Goal: Transaction & Acquisition: Book appointment/travel/reservation

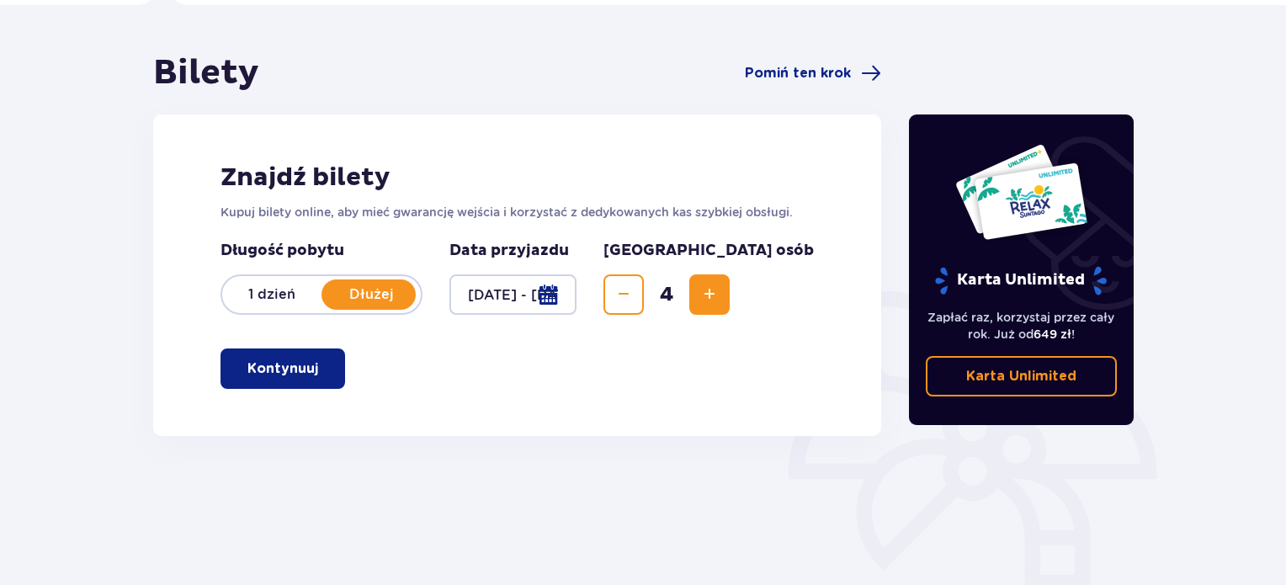
scroll to position [168, 0]
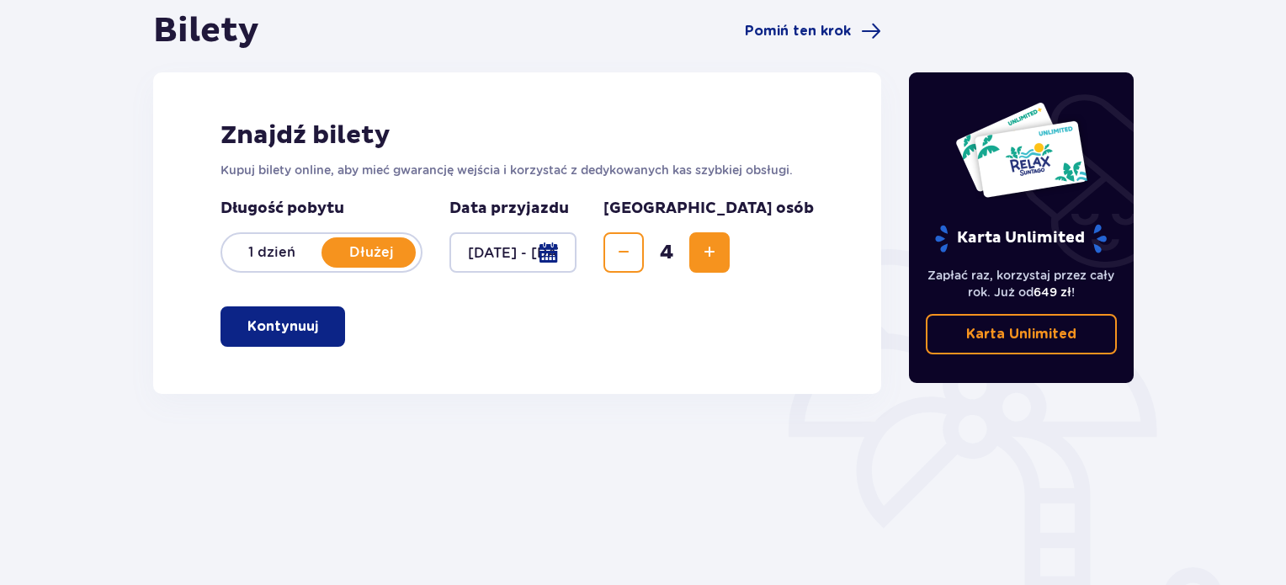
click at [272, 332] on p "Kontynuuj" at bounding box center [282, 326] width 71 height 19
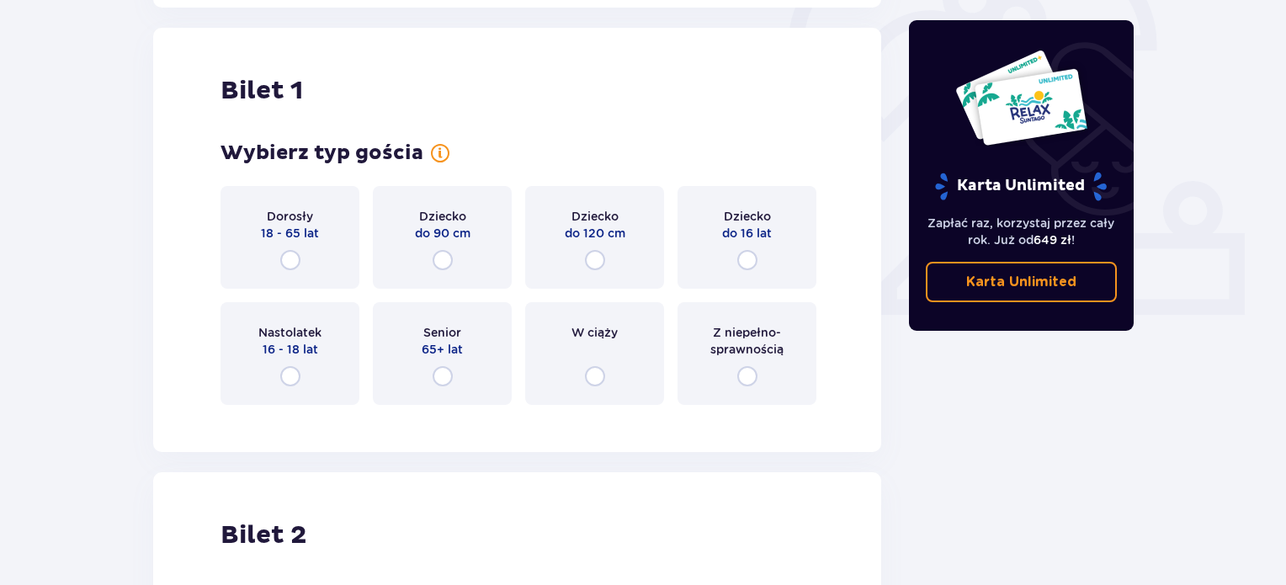
scroll to position [562, 0]
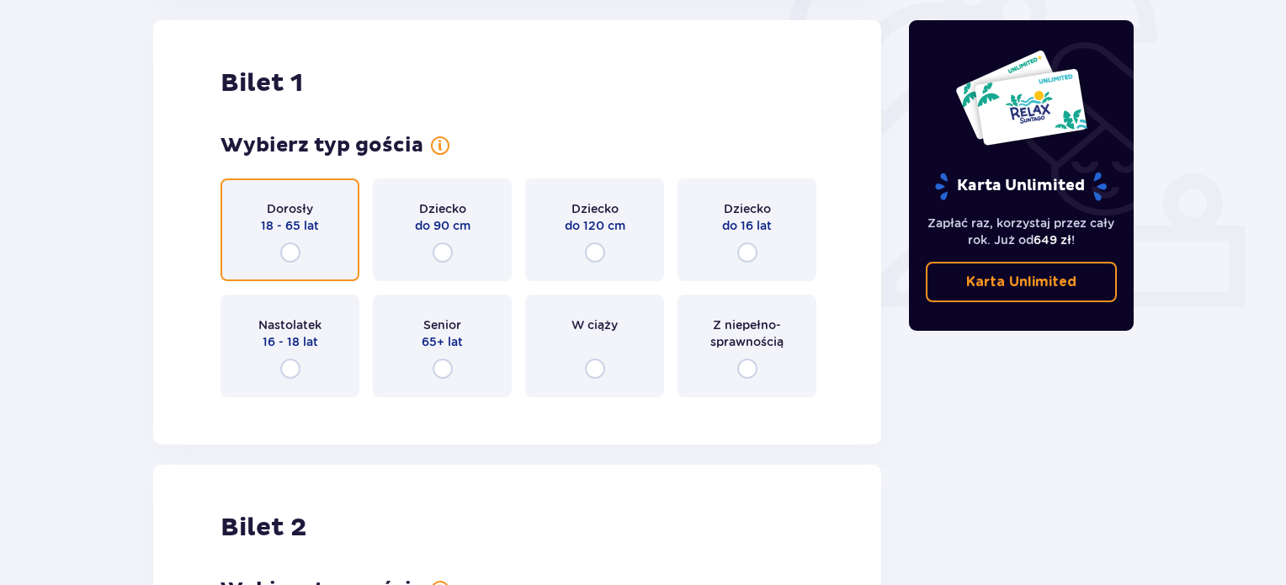
click at [292, 254] on input "radio" at bounding box center [290, 252] width 20 height 20
radio input "true"
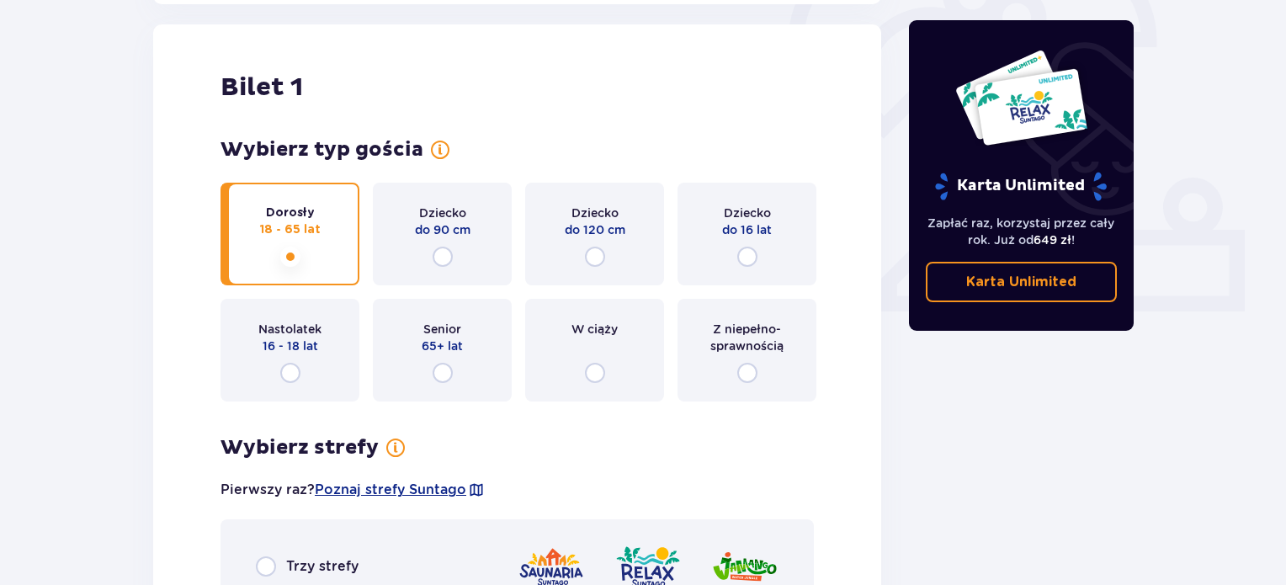
scroll to position [552, 0]
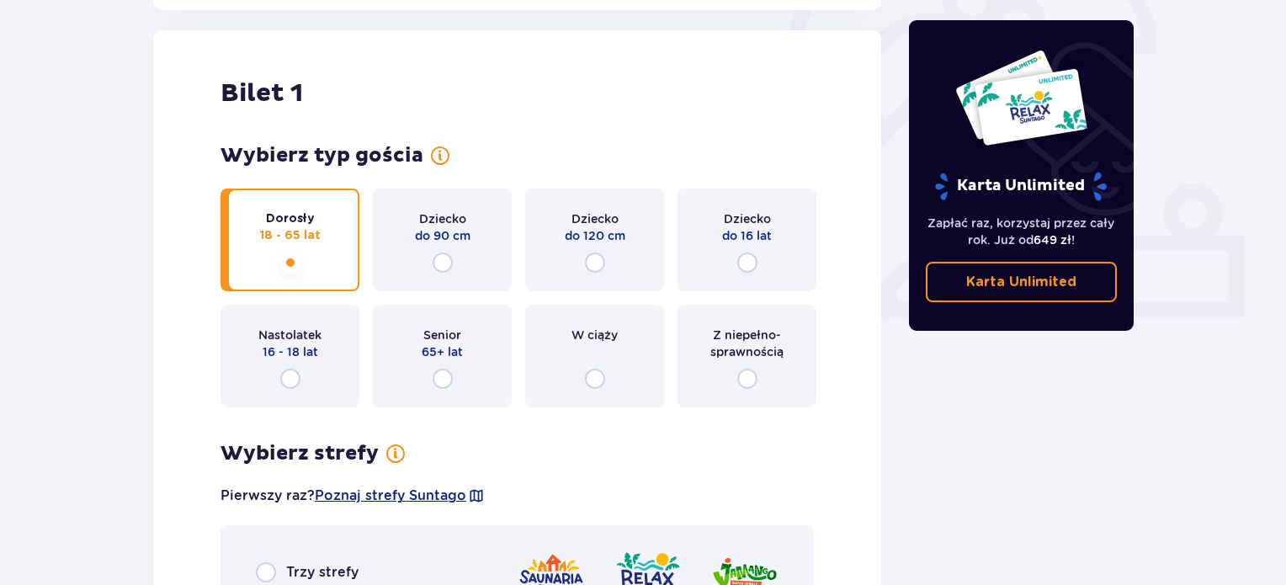
click at [307, 258] on div "Dorosły 18 - 65 lat" at bounding box center [289, 239] width 139 height 103
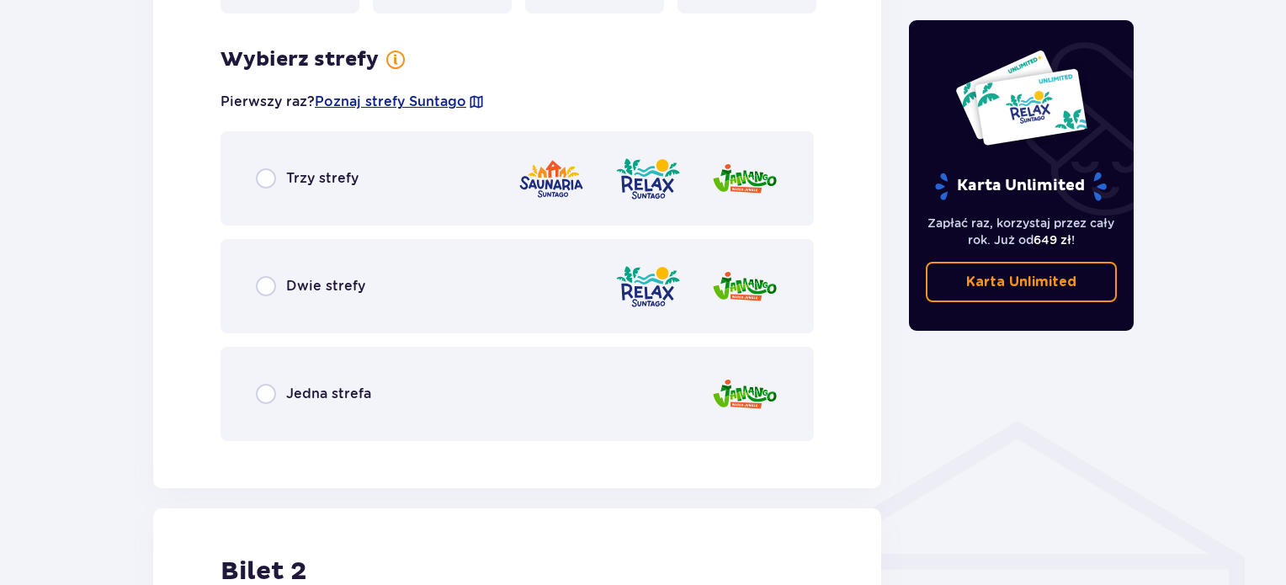
scroll to position [973, 0]
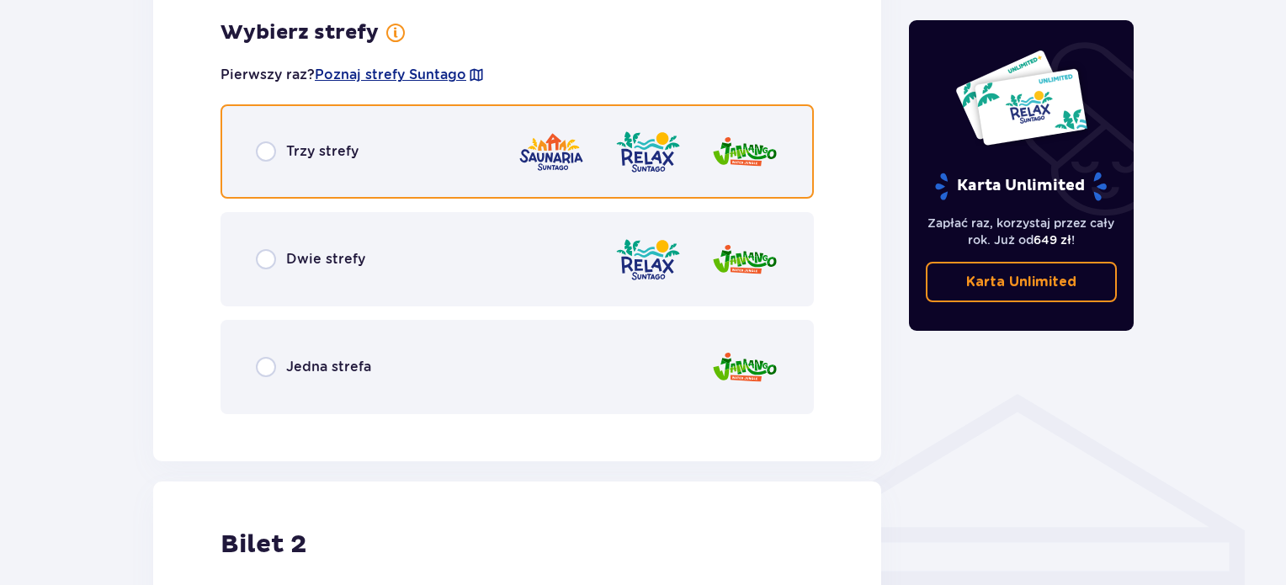
click at [268, 152] on input "radio" at bounding box center [266, 151] width 20 height 20
radio input "true"
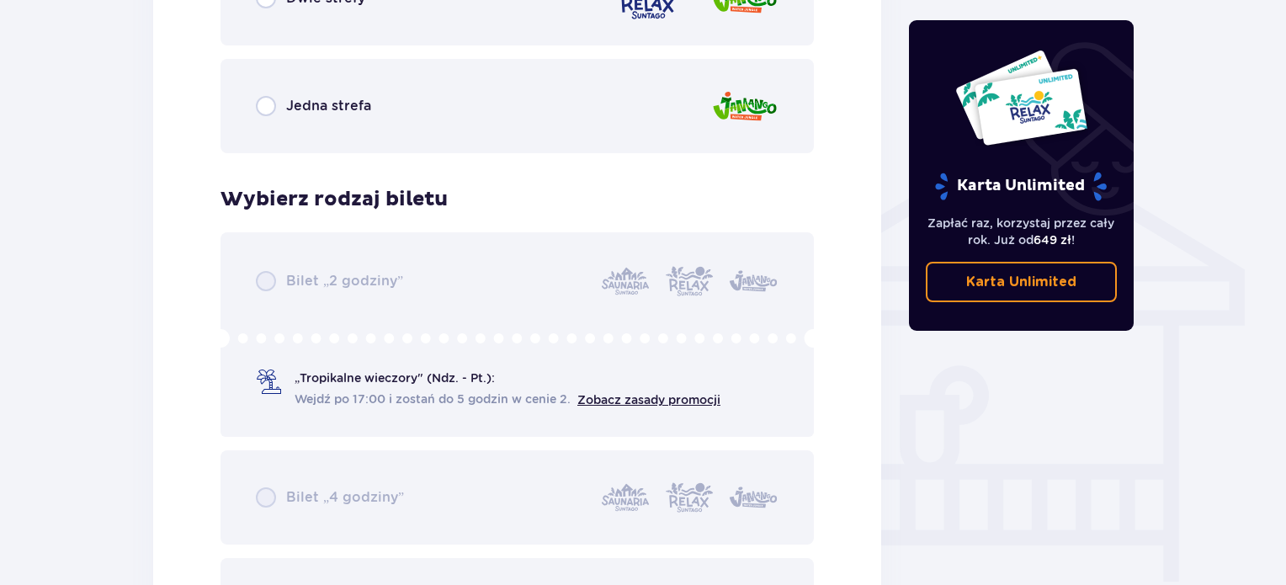
scroll to position [1232, 0]
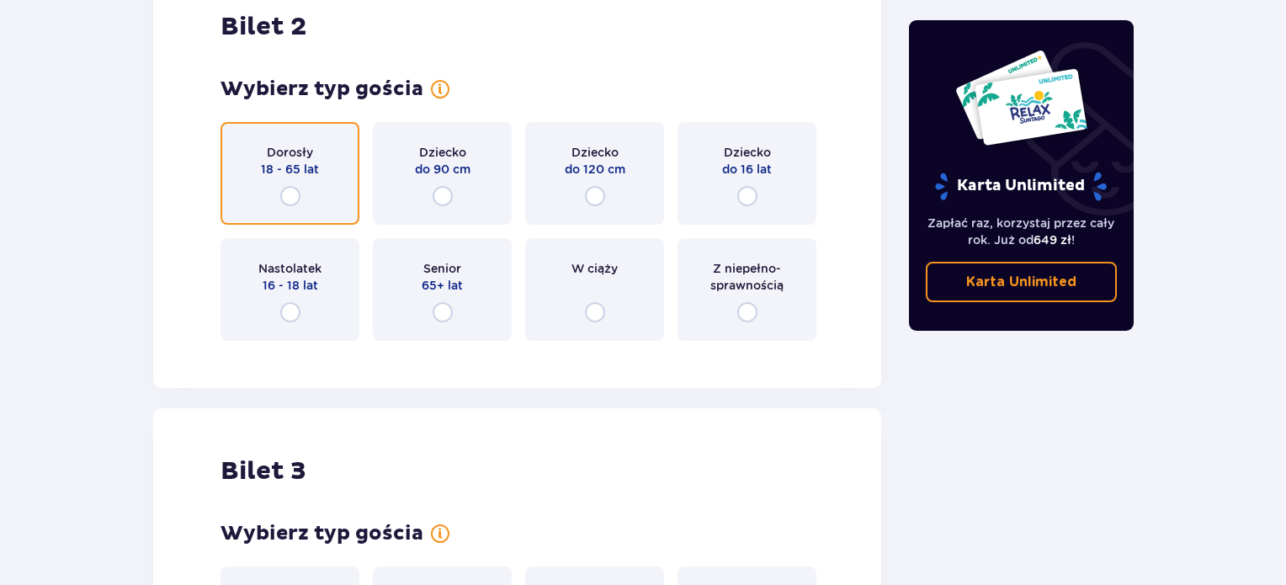
click at [296, 190] on input "radio" at bounding box center [290, 196] width 20 height 20
radio input "true"
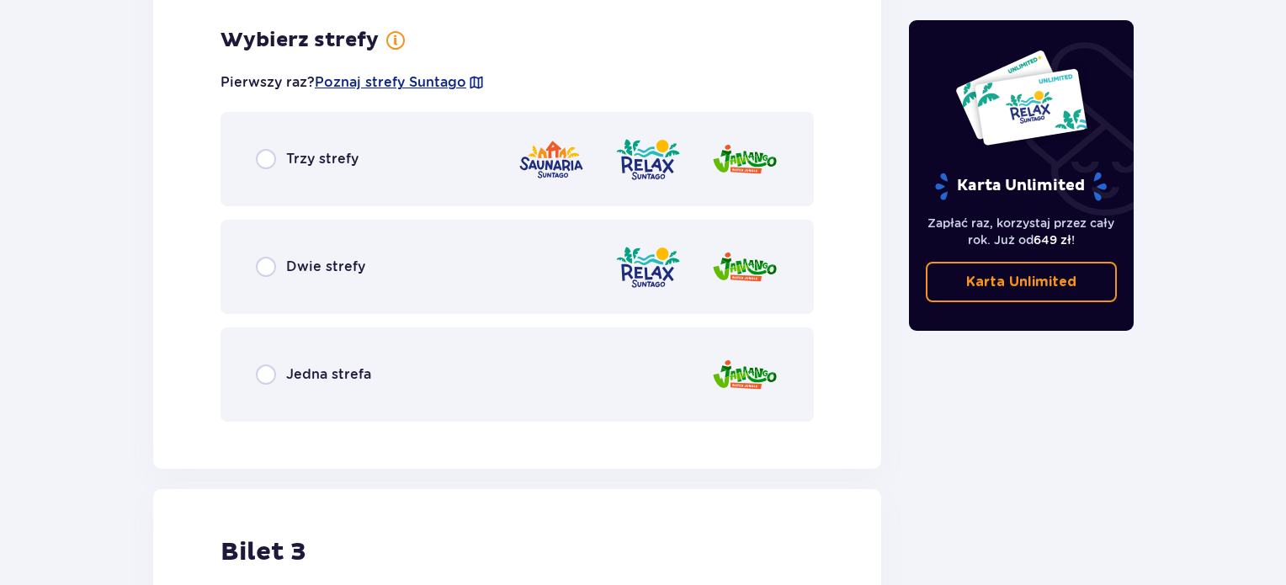
scroll to position [2342, 0]
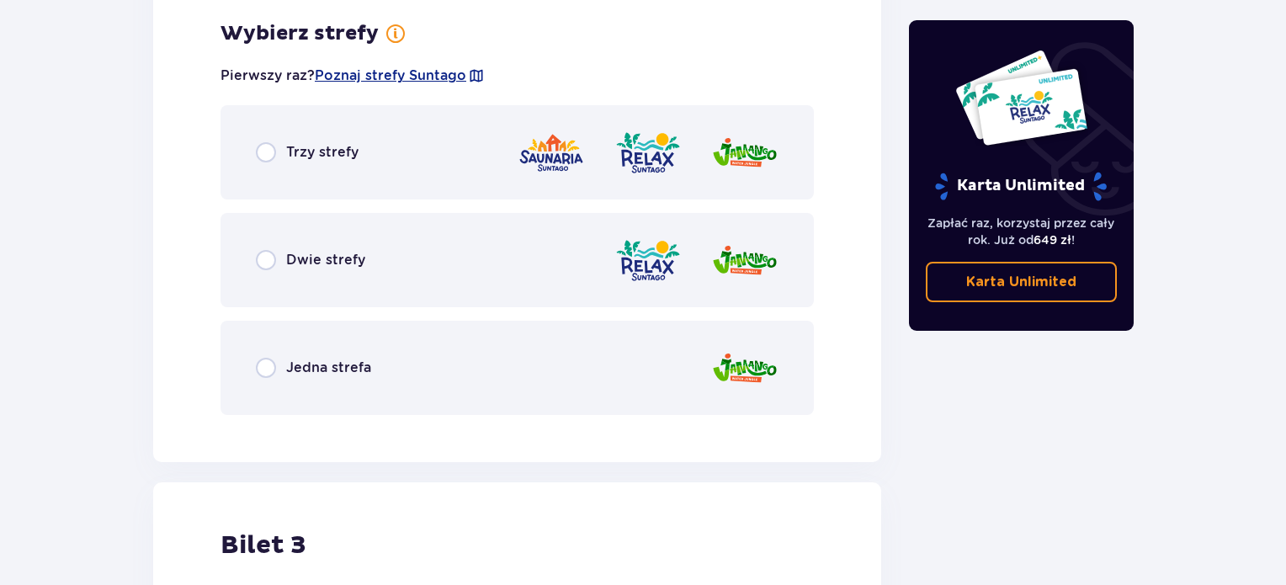
click at [257, 139] on div "Trzy strefy" at bounding box center [516, 152] width 593 height 94
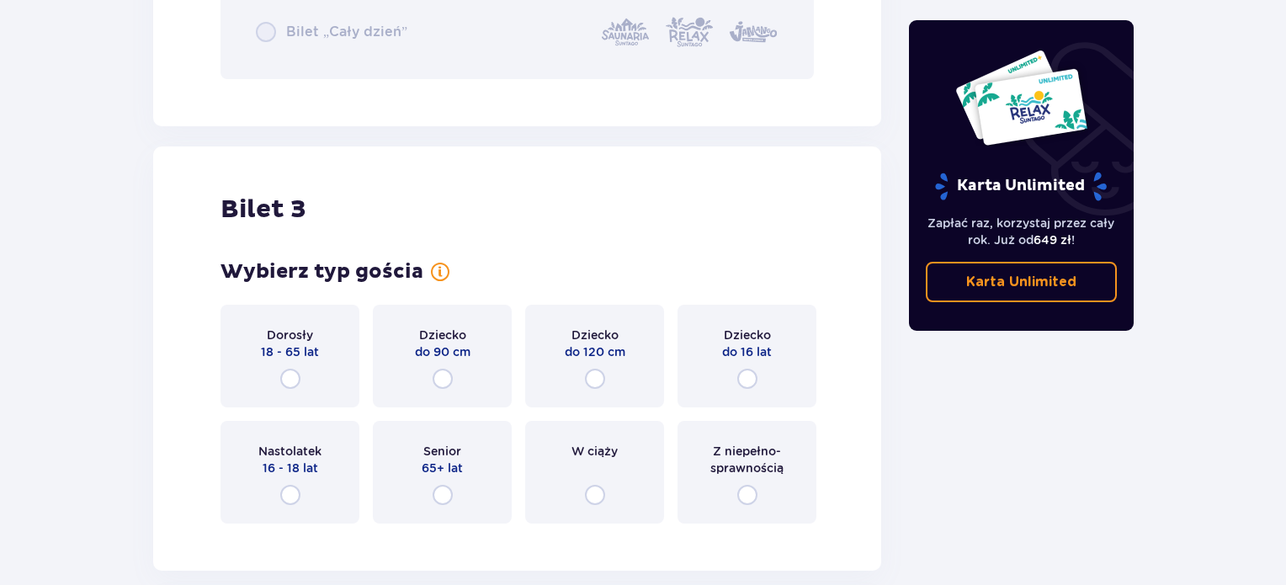
scroll to position [3275, 0]
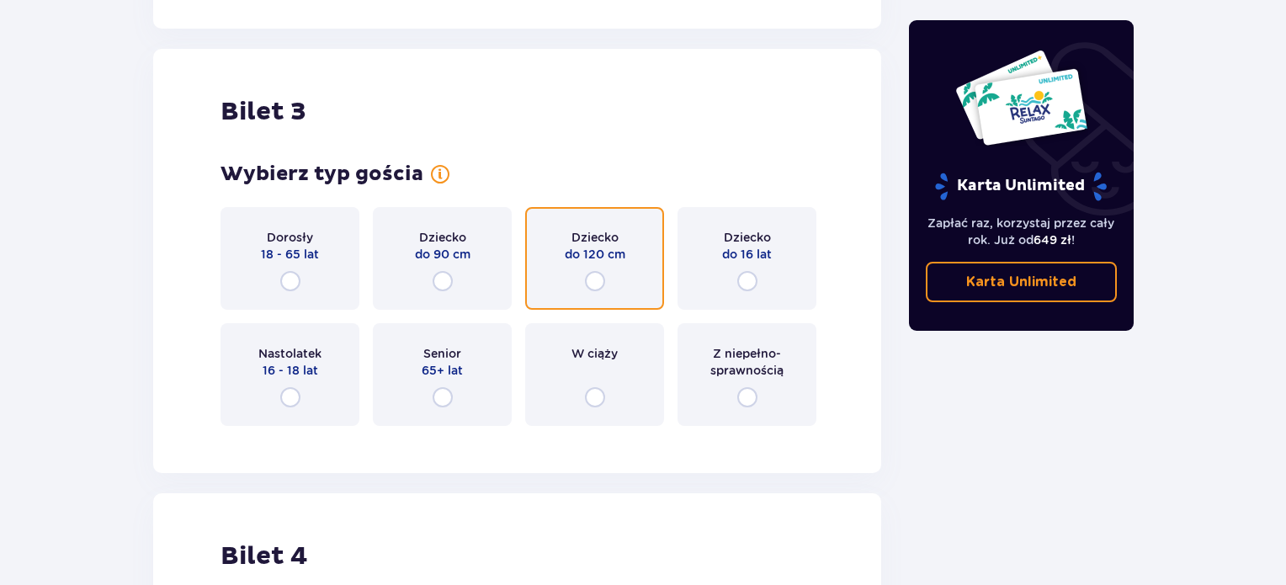
click at [595, 283] on input "radio" at bounding box center [595, 281] width 20 height 20
radio input "true"
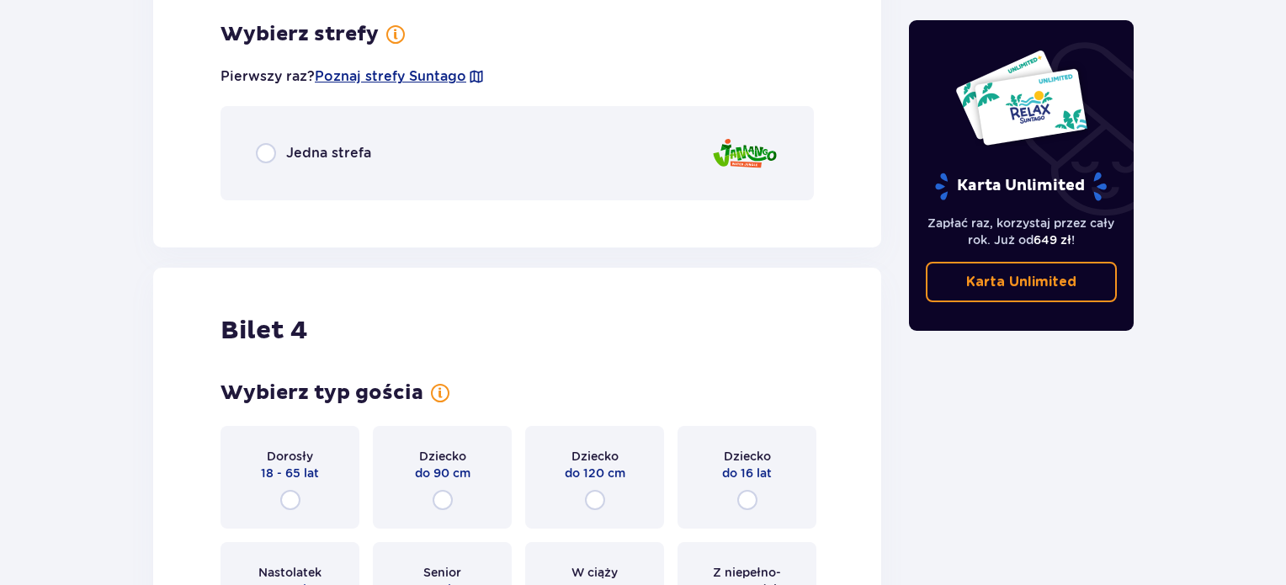
scroll to position [3776, 0]
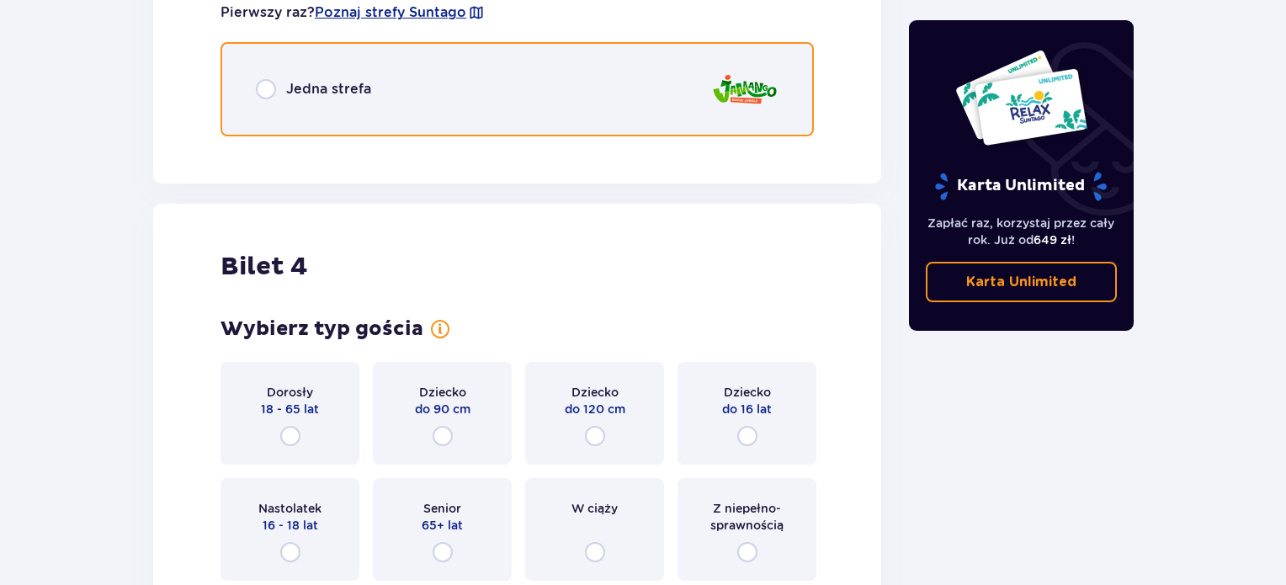
click at [262, 88] on input "radio" at bounding box center [266, 89] width 20 height 20
radio input "true"
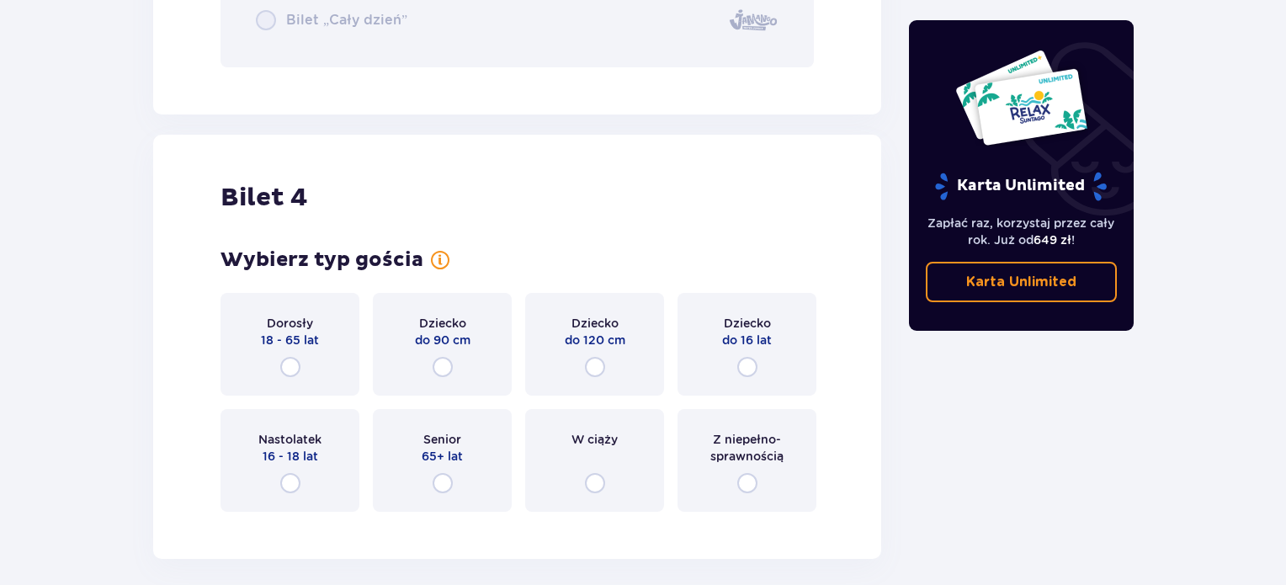
scroll to position [4345, 0]
drag, startPoint x: 746, startPoint y: 363, endPoint x: 663, endPoint y: 347, distance: 84.8
click at [746, 362] on input "radio" at bounding box center [747, 366] width 20 height 20
radio input "true"
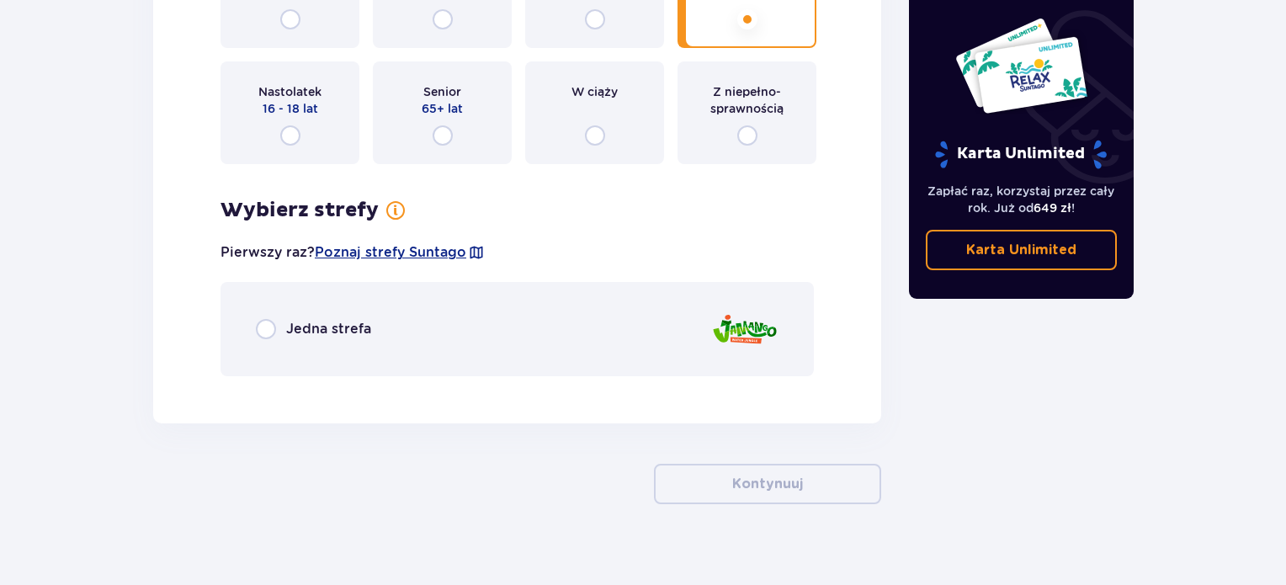
scroll to position [4709, 0]
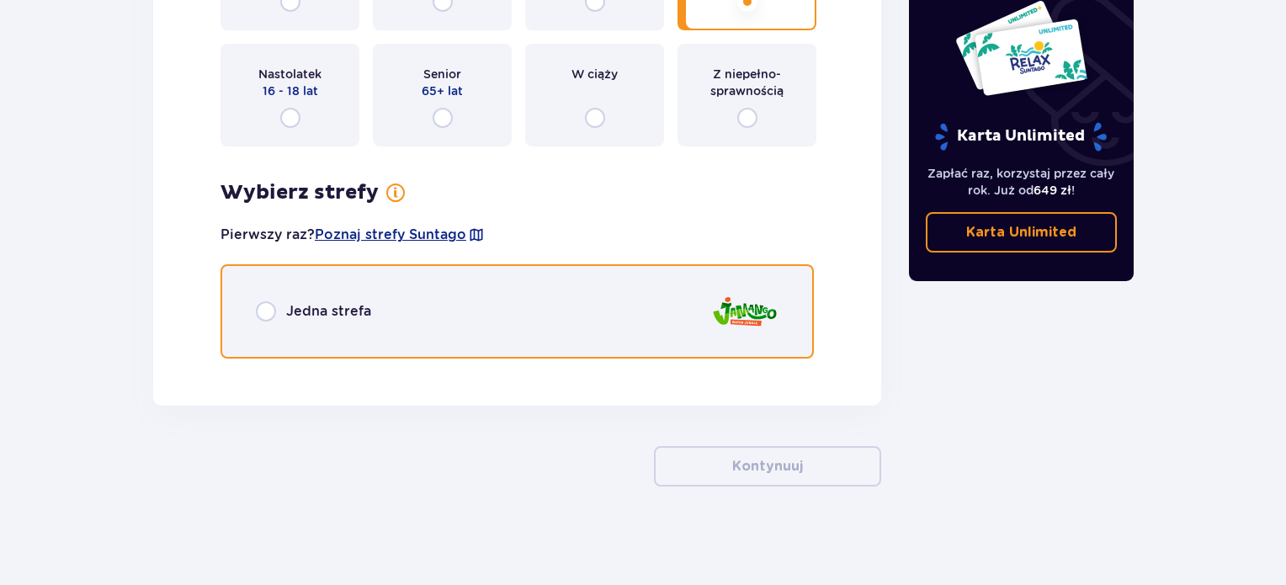
click at [268, 309] on input "radio" at bounding box center [266, 311] width 20 height 20
radio input "true"
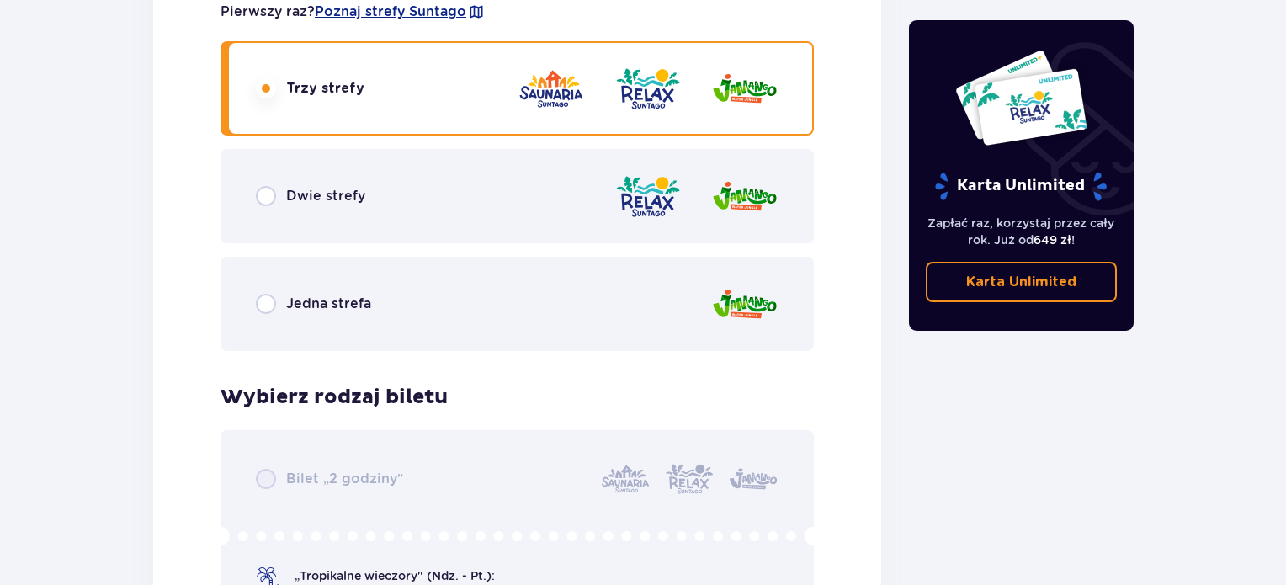
scroll to position [2386, 0]
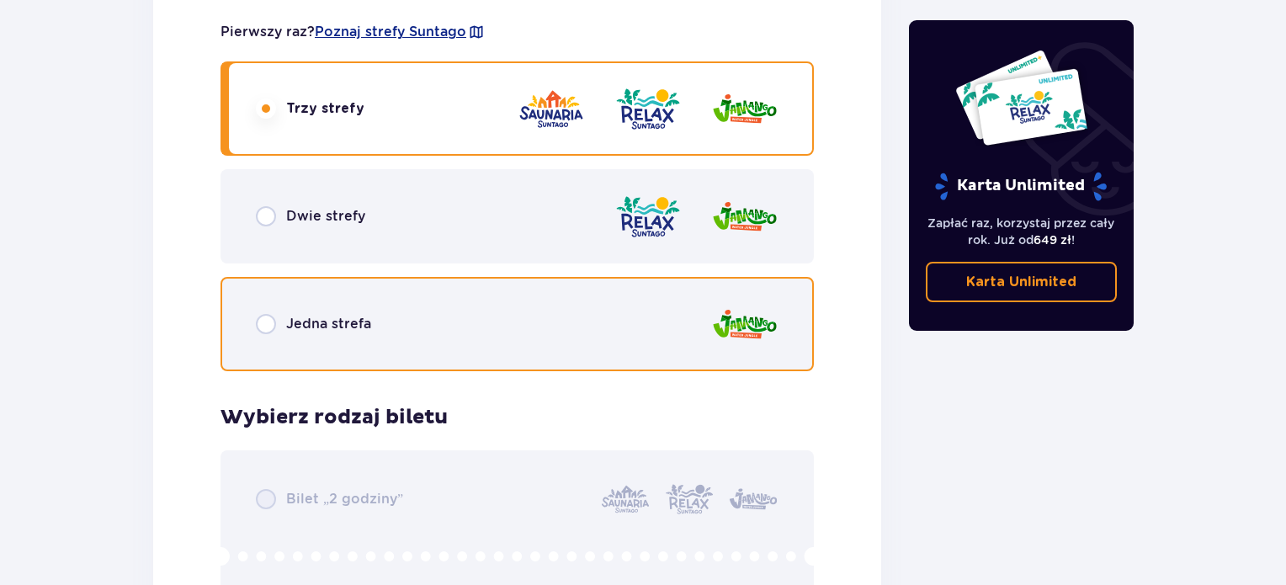
click at [269, 326] on input "radio" at bounding box center [266, 324] width 20 height 20
radio input "true"
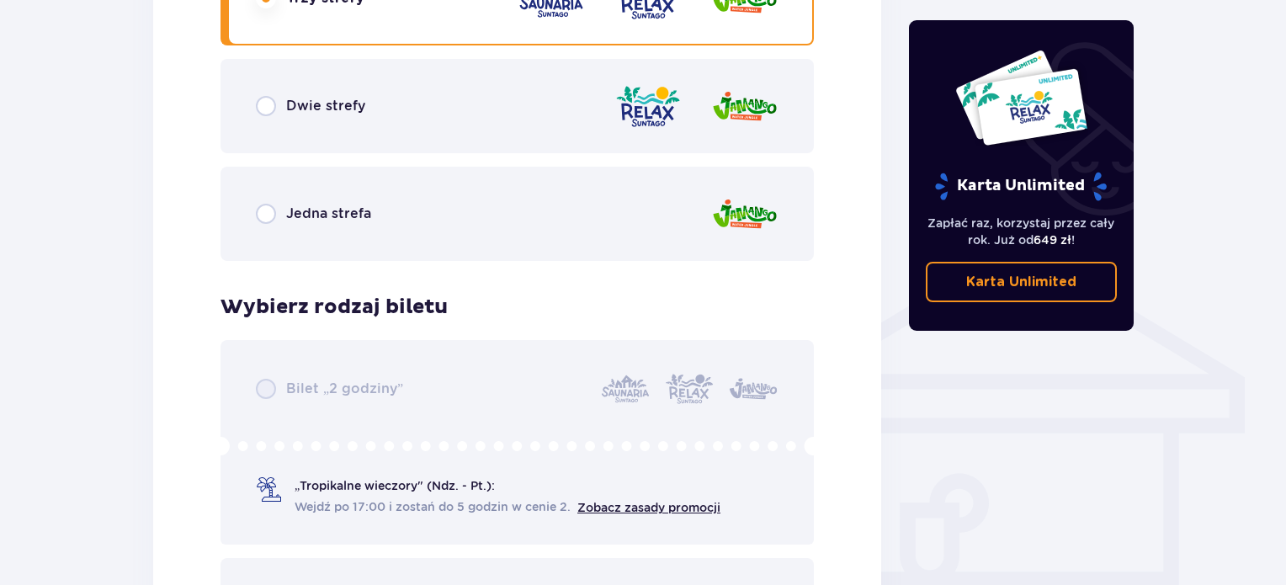
scroll to position [952, 0]
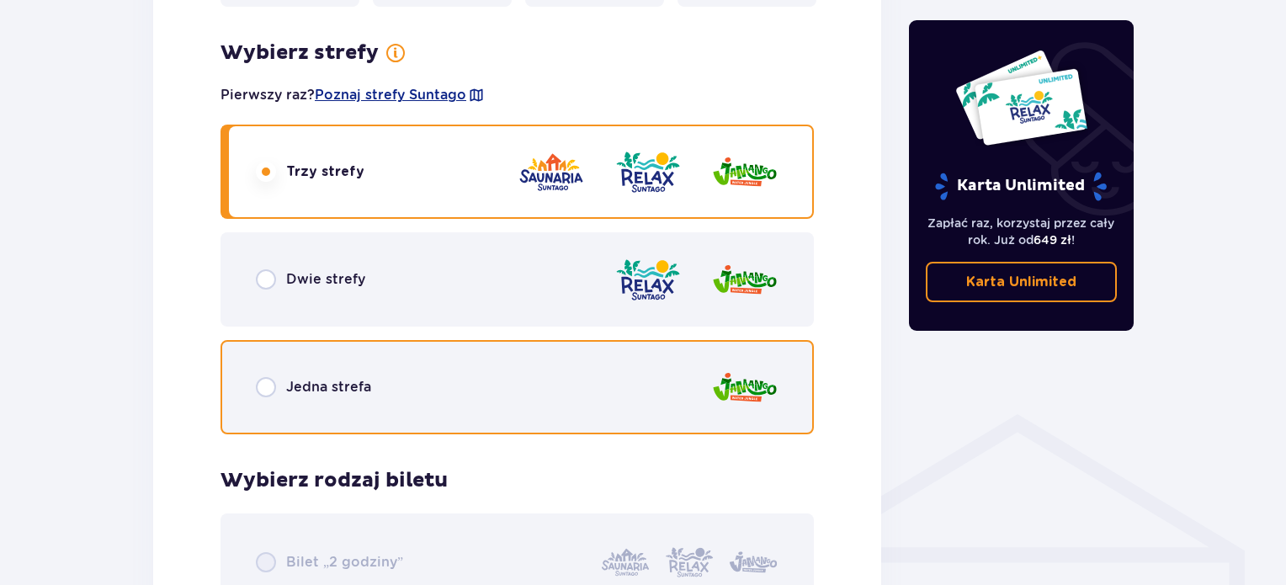
drag, startPoint x: 266, startPoint y: 383, endPoint x: 224, endPoint y: 369, distance: 44.4
click at [265, 383] on input "radio" at bounding box center [266, 387] width 20 height 20
radio input "true"
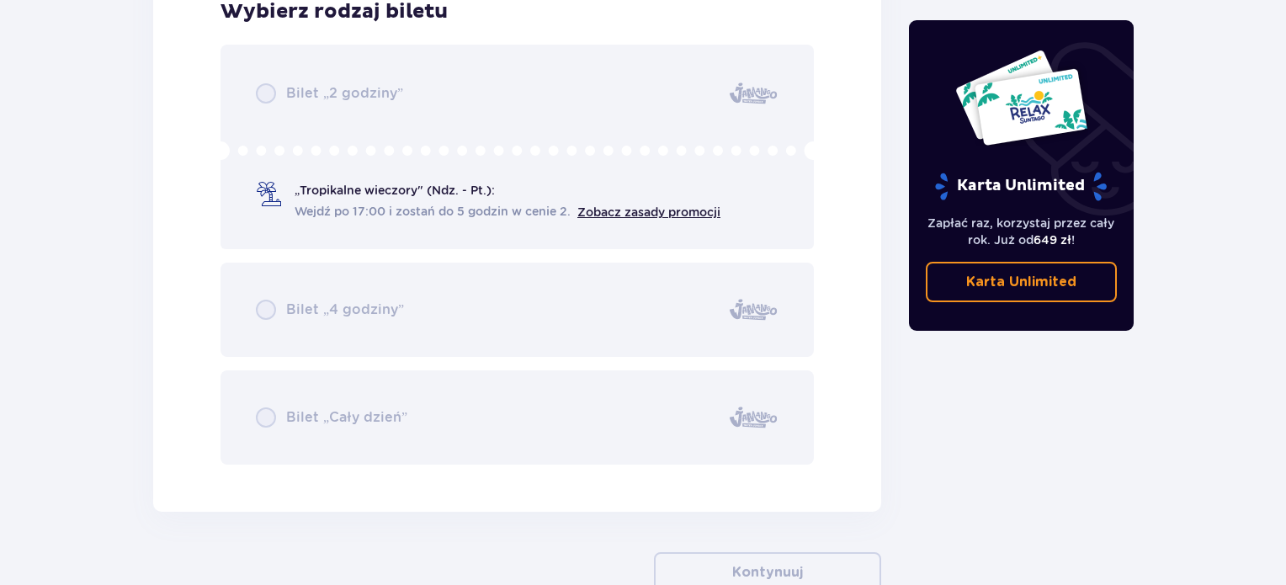
scroll to position [5039, 0]
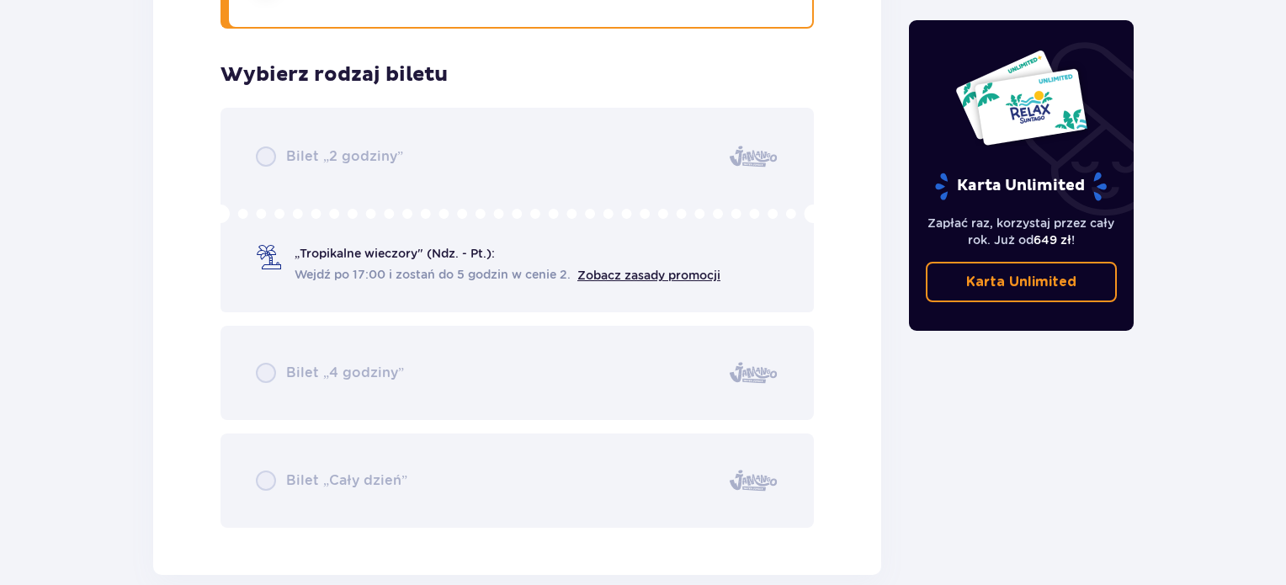
drag, startPoint x: 274, startPoint y: 373, endPoint x: 273, endPoint y: 341, distance: 32.0
click at [273, 373] on div "Bilet „2 godziny” „Tropikalne wieczory" (Ndz. - Pt.): Wejdź po 17:00 i zostań d…" at bounding box center [516, 318] width 593 height 420
click at [303, 254] on div "Bilet „2 godziny” „Tropikalne wieczory" (Ndz. - Pt.): Wejdź po 17:00 i zostań d…" at bounding box center [516, 318] width 593 height 420
click at [311, 189] on div "Bilet „2 godziny” „Tropikalne wieczory" (Ndz. - Pt.): Wejdź po 17:00 i zostań d…" at bounding box center [516, 318] width 593 height 420
click at [340, 460] on div "Bilet „2 godziny” „Tropikalne wieczory" (Ndz. - Pt.): Wejdź po 17:00 i zostań d…" at bounding box center [516, 318] width 593 height 420
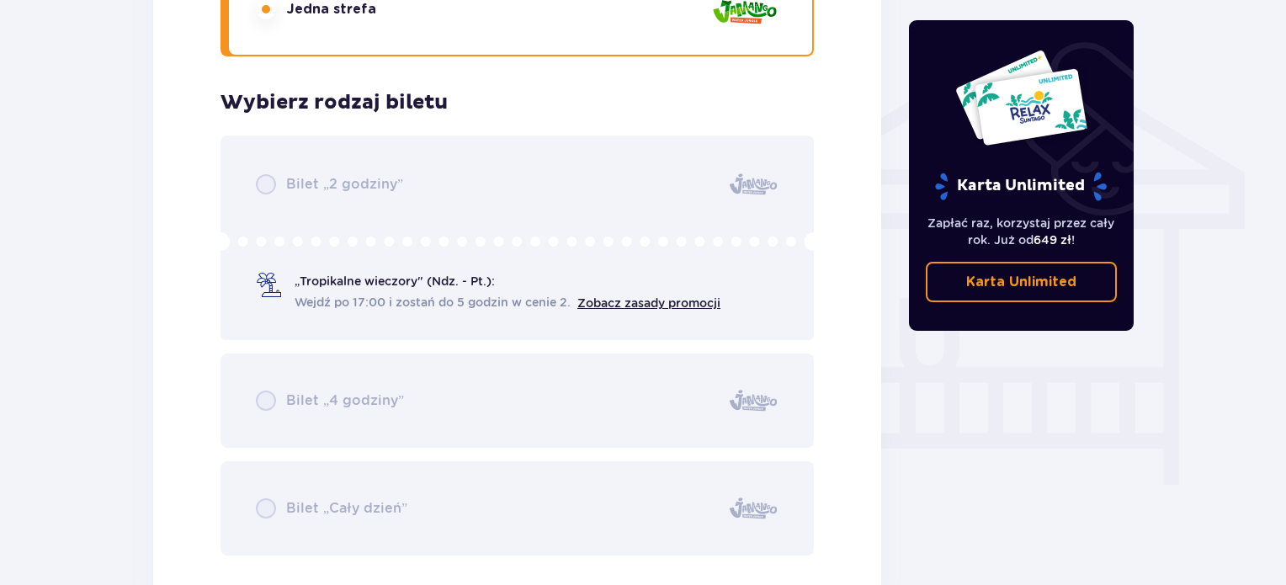
scroll to position [1346, 0]
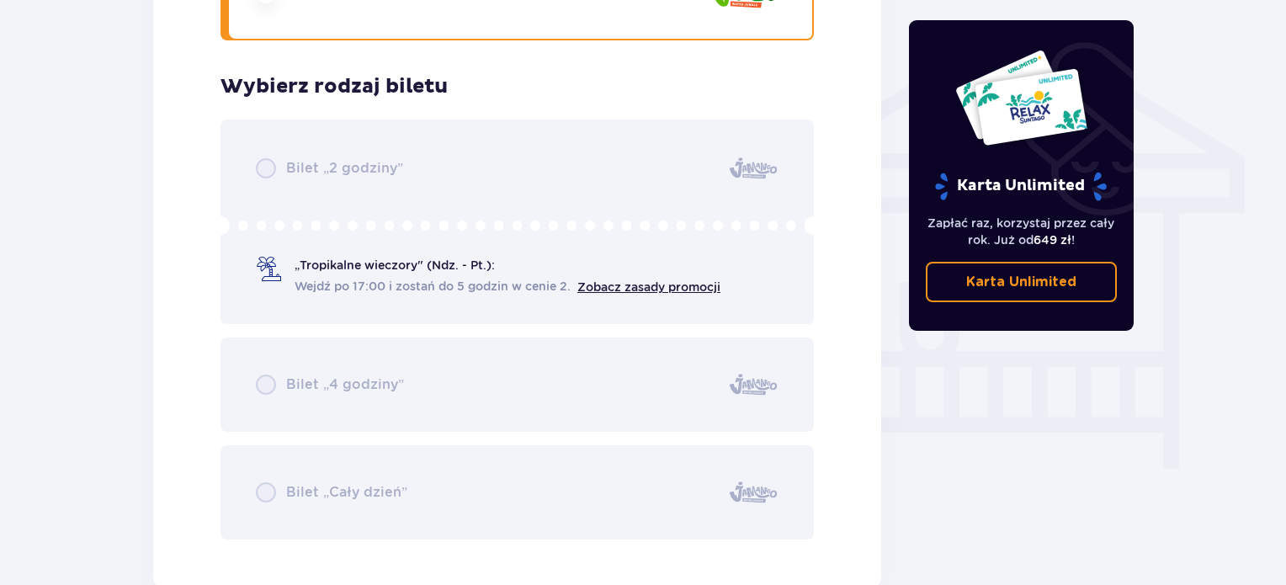
click at [312, 170] on div "Bilet „2 godziny” „Tropikalne wieczory" (Ndz. - Pt.): Wejdź po 17:00 i zostań d…" at bounding box center [516, 329] width 593 height 420
click at [333, 268] on div "Bilet „2 godziny” „Tropikalne wieczory" (Ndz. - Pt.): Wejdź po 17:00 i zostań d…" at bounding box center [516, 329] width 593 height 420
click at [363, 381] on div "Bilet „2 godziny” „Tropikalne wieczory" (Ndz. - Pt.): Wejdź po 17:00 i zostań d…" at bounding box center [516, 329] width 593 height 420
click at [380, 464] on div "Bilet „2 godziny” „Tropikalne wieczory" (Ndz. - Pt.): Wejdź po 17:00 i zostań d…" at bounding box center [516, 329] width 593 height 420
